Goal: Task Accomplishment & Management: Use online tool/utility

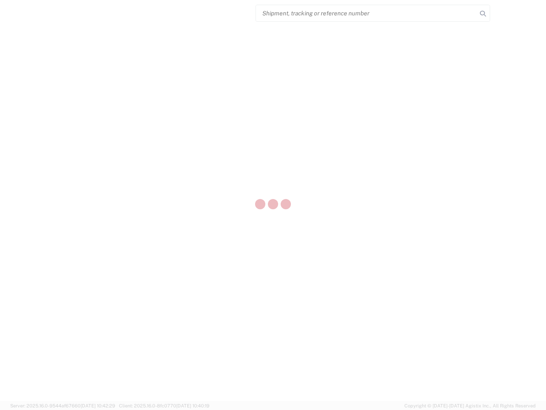
select select "US"
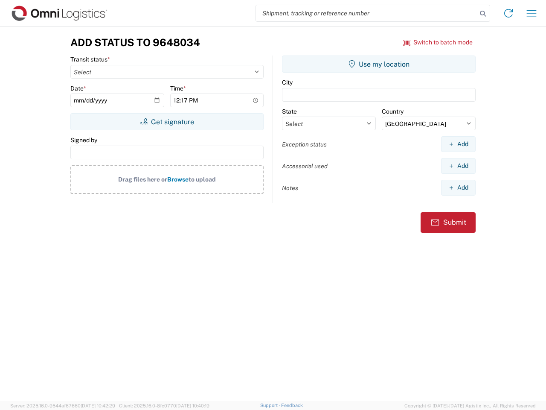
click at [367, 13] on input "search" at bounding box center [366, 13] width 221 height 16
click at [483, 14] on icon at bounding box center [483, 14] width 12 height 12
click at [509, 13] on icon at bounding box center [509, 13] width 14 height 14
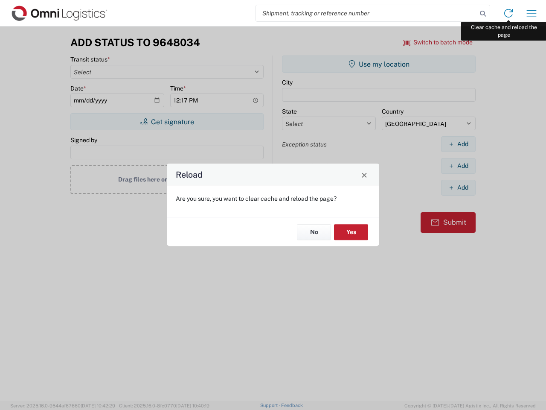
click at [532, 13] on div "Reload Are you sure, you want to clear cache and reload the page? No Yes" at bounding box center [273, 205] width 546 height 410
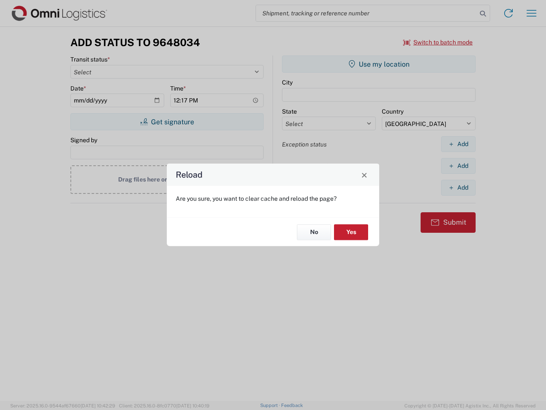
click at [438, 42] on div "Reload Are you sure, you want to clear cache and reload the page? No Yes" at bounding box center [273, 205] width 546 height 410
click at [167, 122] on div "Reload Are you sure, you want to clear cache and reload the page? No Yes" at bounding box center [273, 205] width 546 height 410
click at [379, 64] on div "Reload Are you sure, you want to clear cache and reload the page? No Yes" at bounding box center [273, 205] width 546 height 410
click at [458, 144] on div "Reload Are you sure, you want to clear cache and reload the page? No Yes" at bounding box center [273, 205] width 546 height 410
click at [458, 166] on div "Reload Are you sure, you want to clear cache and reload the page? No Yes" at bounding box center [273, 205] width 546 height 410
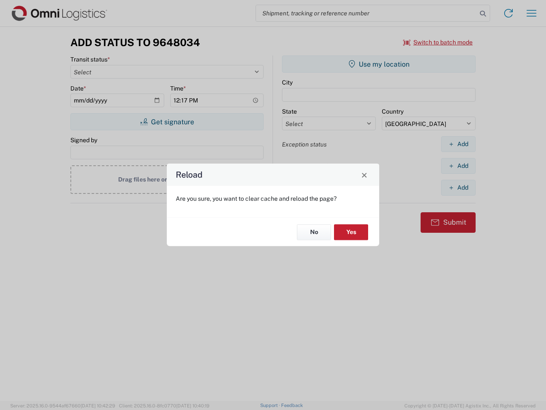
click at [458, 187] on div "Reload Are you sure, you want to clear cache and reload the page? No Yes" at bounding box center [273, 205] width 546 height 410
